Goal: Information Seeking & Learning: Learn about a topic

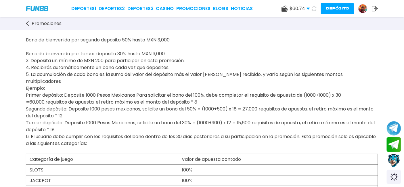
click at [49, 22] on span "Promociones" at bounding box center [47, 23] width 30 height 7
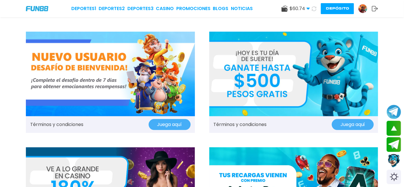
click at [101, 68] on img at bounding box center [110, 74] width 169 height 84
click at [271, 80] on img at bounding box center [293, 74] width 169 height 84
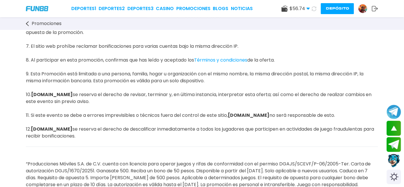
scroll to position [383, 0]
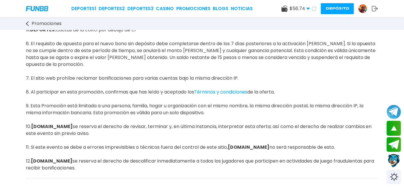
click at [59, 41] on span "Juego Exento: I . SLOTS : Book Of 99, Joker Super Reels, Aloha [PERSON_NAME], J…" at bounding box center [202, 67] width 352 height 220
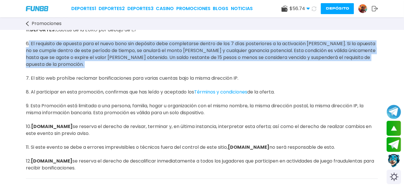
click at [59, 41] on span "Juego Exento: I . SLOTS : Book Of 99, Joker Super Reels, Aloha [PERSON_NAME], J…" at bounding box center [202, 67] width 352 height 220
drag, startPoint x: 59, startPoint y: 41, endPoint x: 63, endPoint y: 47, distance: 7.5
click at [59, 42] on span "Juego Exento: I . SLOTS : Book Of 99, Joker Super Reels, Aloha [PERSON_NAME], J…" at bounding box center [202, 67] width 352 height 220
copy span "6. El requisito de apuesta para el nuevo bono sin depósito debe completarse den…"
